Goal: Transaction & Acquisition: Purchase product/service

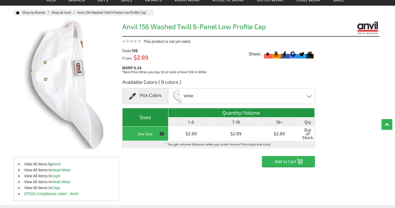
scroll to position [40, 0]
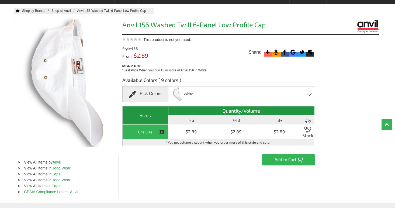
click at [280, 160] on input "Add to Cart" at bounding box center [288, 159] width 53 height 11
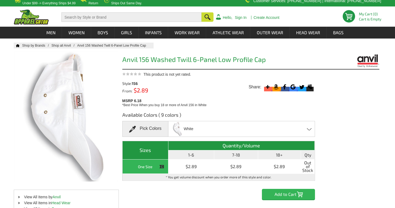
scroll to position [4, 0]
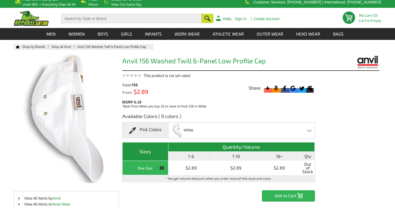
click at [286, 195] on input "Add to Cart" at bounding box center [288, 195] width 53 height 11
click at [290, 193] on input "Add to Cart" at bounding box center [288, 195] width 53 height 11
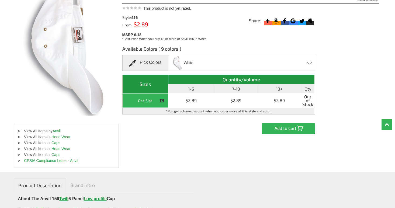
scroll to position [0, 0]
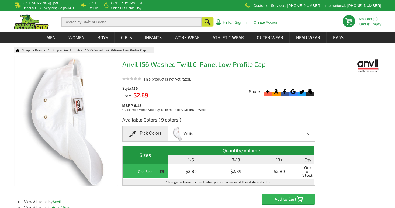
click at [307, 133] on span at bounding box center [309, 134] width 5 height 2
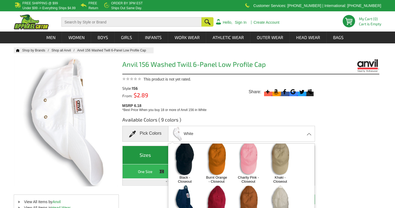
scroll to position [5, 0]
click at [279, 156] on img at bounding box center [280, 158] width 28 height 35
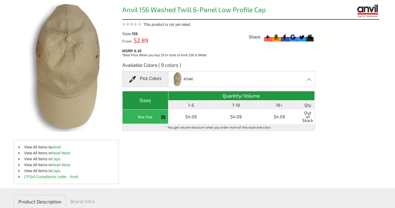
scroll to position [0, 0]
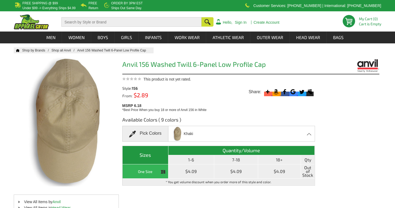
click at [194, 169] on td "$4.09" at bounding box center [192, 172] width 46 height 14
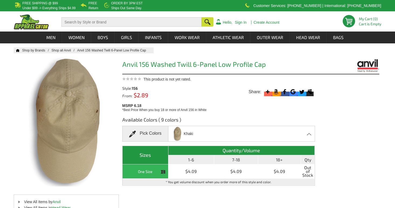
click at [193, 161] on th "1-6" at bounding box center [192, 159] width 46 height 9
click at [148, 133] on div "Pick Colors" at bounding box center [145, 134] width 46 height 16
click at [133, 133] on span at bounding box center [134, 134] width 11 height 7
click at [168, 136] on div "Khaki Black - Closeout Burnt Orange - Closeout Charity Pink - Closeout Khaki - …" at bounding box center [241, 134] width 147 height 16
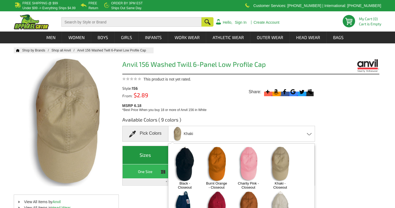
scroll to position [47, 0]
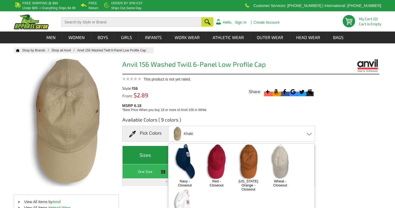
click at [183, 198] on img at bounding box center [185, 206] width 28 height 35
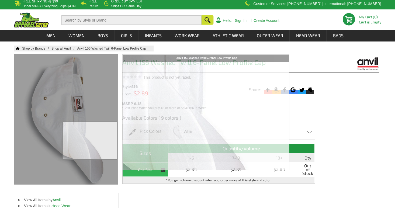
scroll to position [0, 0]
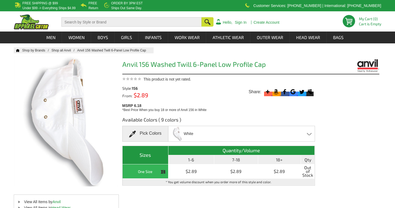
click at [336, 155] on div "Available Colors ( 9 colors ) Pick Colors White Black - Closeout Burnt Orange -…" at bounding box center [250, 158] width 257 height 92
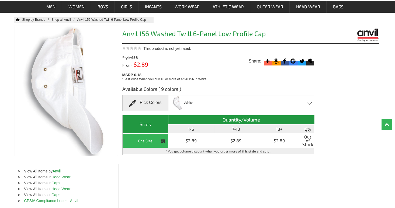
scroll to position [32, 0]
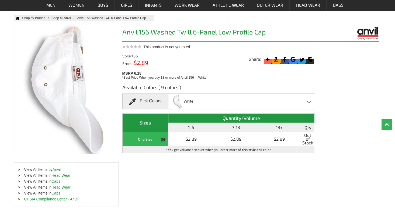
click at [310, 101] on span at bounding box center [309, 102] width 5 height 2
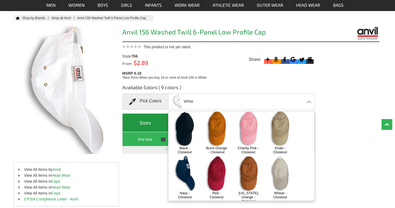
scroll to position [0, 0]
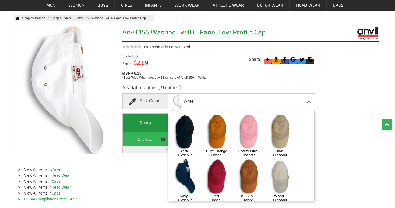
click at [278, 175] on img at bounding box center [280, 176] width 28 height 35
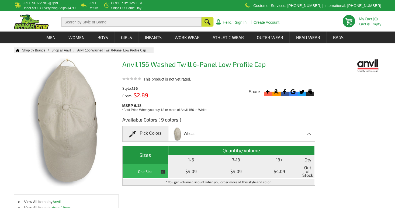
click at [153, 171] on th "One Size" at bounding box center [146, 172] width 46 height 14
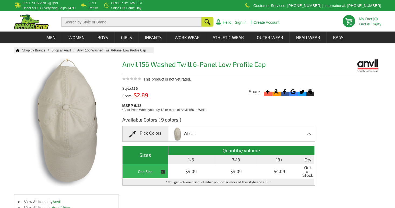
click at [188, 183] on td "* You get volume discount when you order more of this style and color." at bounding box center [219, 182] width 193 height 7
click at [311, 133] on span at bounding box center [309, 134] width 5 height 2
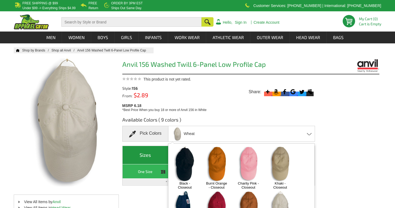
click at [278, 165] on img at bounding box center [280, 163] width 28 height 35
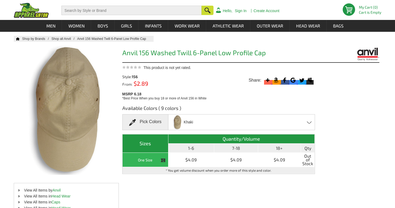
scroll to position [11, 0]
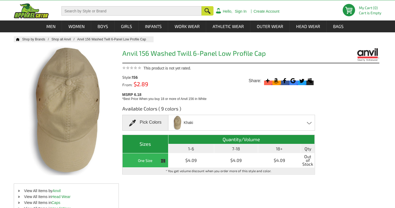
click at [309, 121] on div "Khaki Black - Closeout Burnt Orange - Closeout Charity Pink - Closeout Khaki - …" at bounding box center [241, 123] width 147 height 16
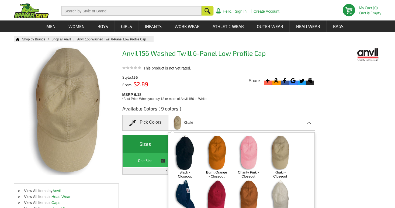
scroll to position [47, 0]
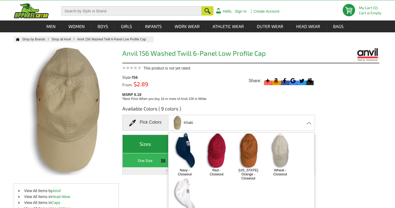
click at [183, 185] on img at bounding box center [185, 195] width 28 height 35
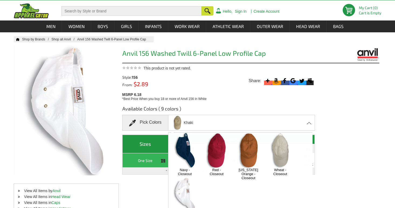
scroll to position [182, 0]
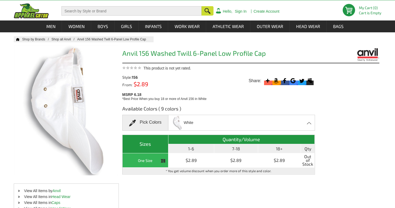
click at [311, 122] on span at bounding box center [309, 123] width 5 height 2
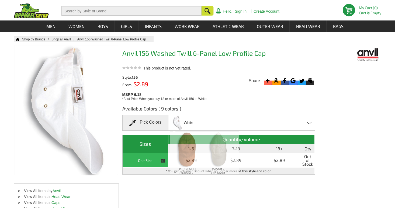
scroll to position [47, 0]
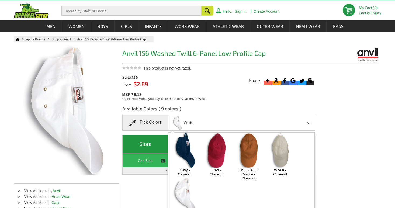
click at [185, 152] on img at bounding box center [185, 150] width 28 height 35
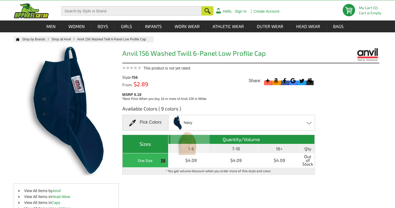
scroll to position [182, 0]
click at [306, 124] on div "Navy Black - Closeout Burnt Orange - Closeout Charity Pink - Closeout Khaki - C…" at bounding box center [241, 123] width 147 height 16
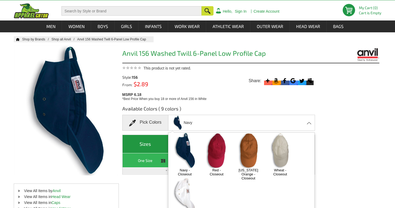
click at [218, 157] on img at bounding box center [217, 150] width 28 height 35
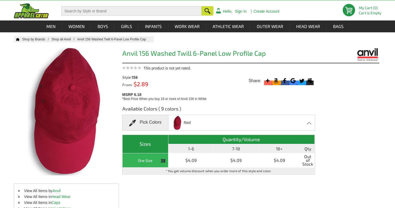
click at [306, 124] on div "Red Black - Closeout Burnt Orange - Closeout Charity Pink - Closeout Khaki - Cl…" at bounding box center [241, 123] width 147 height 16
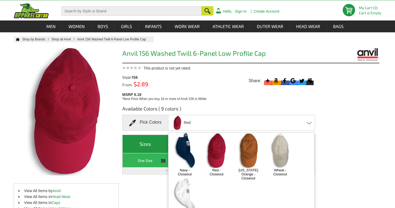
click at [247, 159] on img at bounding box center [248, 150] width 28 height 35
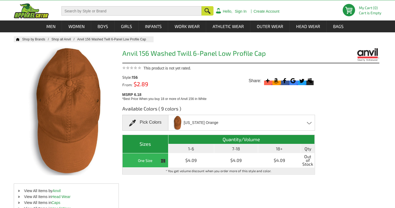
click at [309, 122] on span at bounding box center [309, 123] width 5 height 2
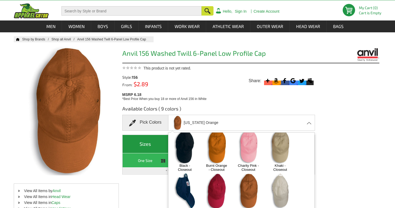
scroll to position [0, 0]
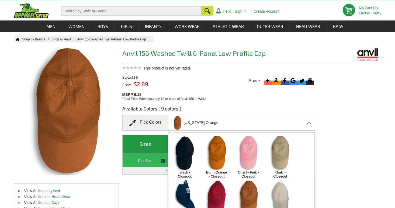
click at [248, 144] on img at bounding box center [248, 152] width 28 height 35
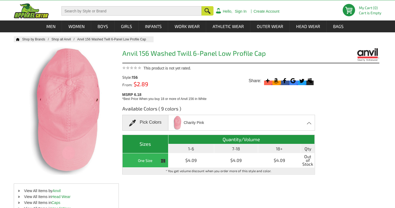
click at [306, 125] on div "Charity Pink Black - Closeout Burnt Orange - Closeout Charity Pink - Closeout K…" at bounding box center [241, 123] width 147 height 16
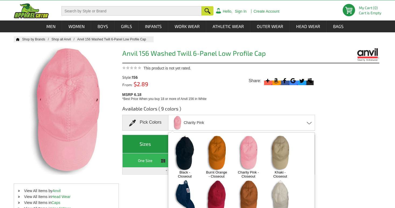
click at [280, 150] on img at bounding box center [280, 152] width 28 height 35
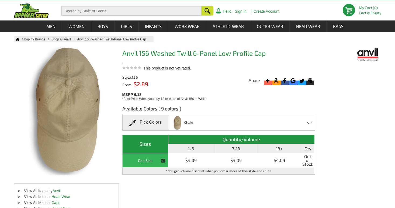
click at [308, 124] on span at bounding box center [309, 123] width 5 height 2
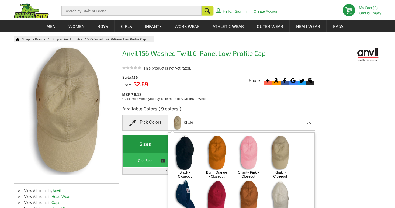
click at [219, 148] on img at bounding box center [217, 152] width 28 height 35
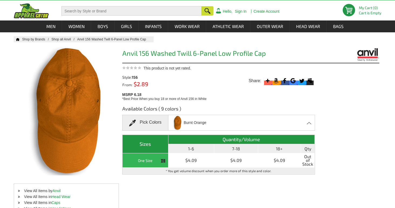
click at [307, 122] on span at bounding box center [309, 123] width 5 height 2
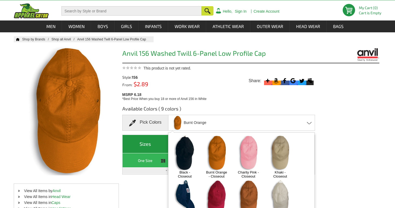
click at [184, 150] on img at bounding box center [185, 152] width 28 height 35
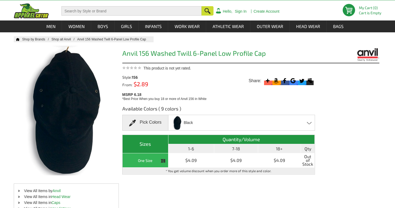
click at [312, 118] on div "Black Black - Closeout Burnt Orange - Closeout Charity Pink - Closeout Khaki - …" at bounding box center [241, 123] width 147 height 16
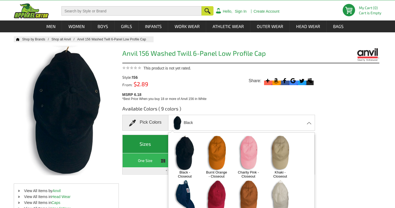
scroll to position [47, 0]
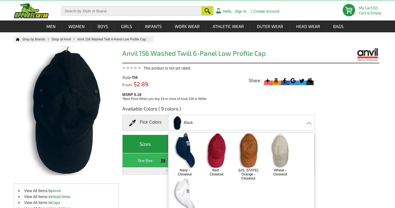
click at [187, 155] on img at bounding box center [185, 150] width 28 height 35
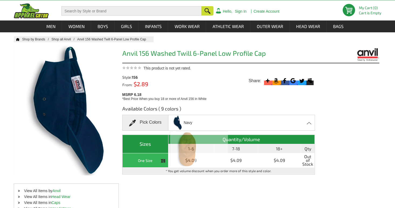
scroll to position [182, 0]
